Goal: Transaction & Acquisition: Book appointment/travel/reservation

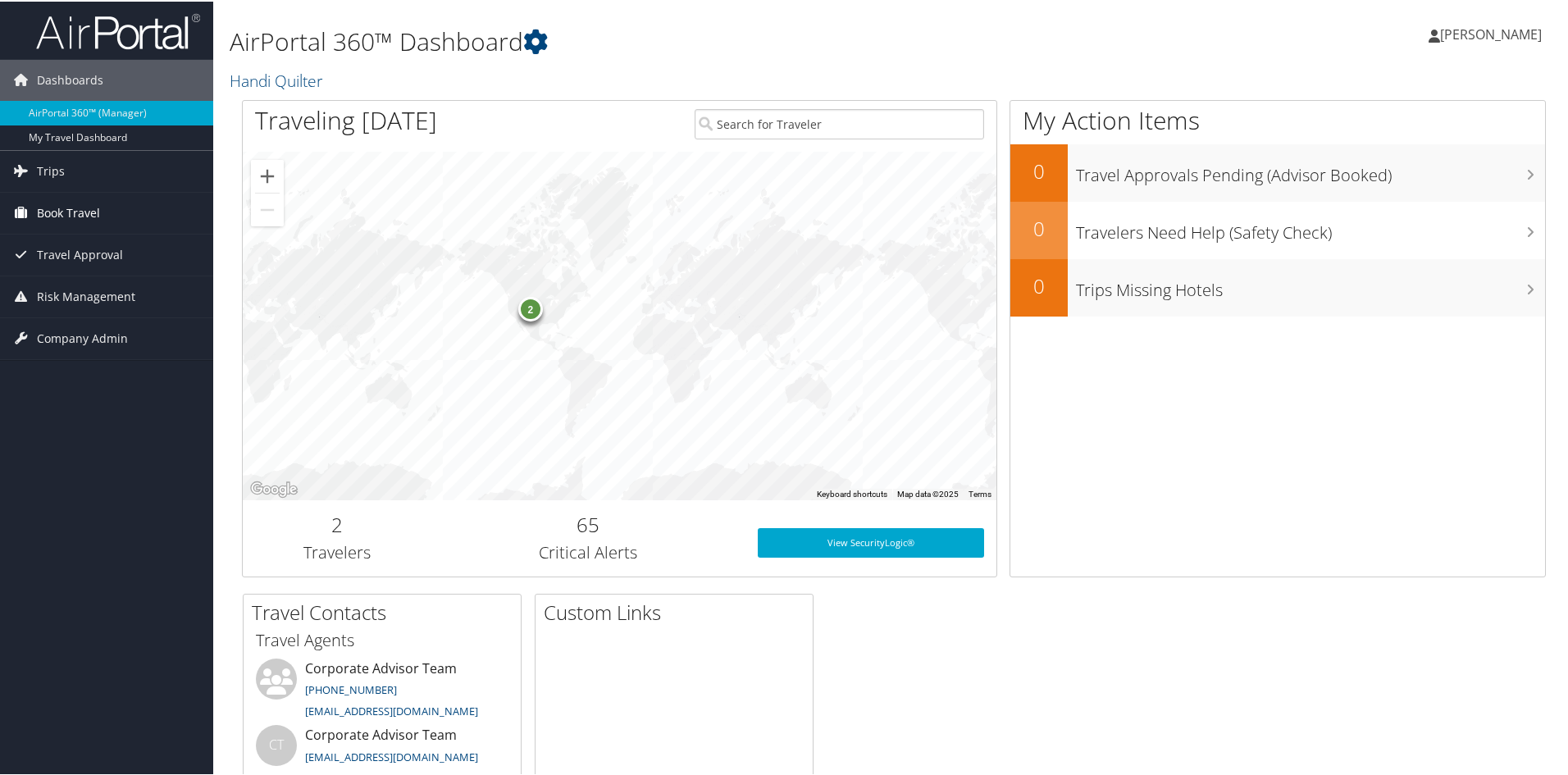
click at [41, 211] on span "Book Travel" at bounding box center [68, 211] width 63 height 41
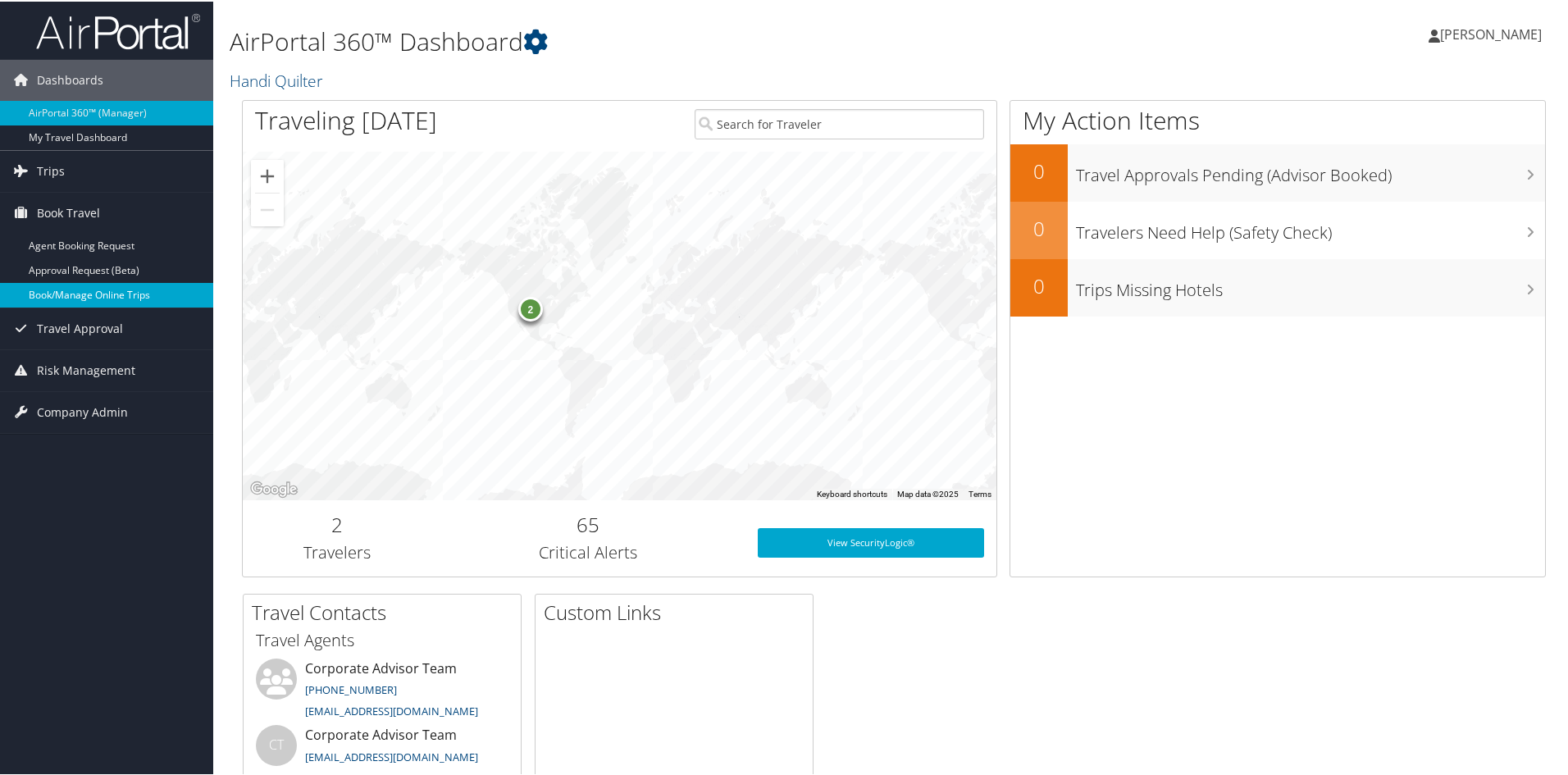
click at [49, 300] on link "Book/Manage Online Trips" at bounding box center [106, 293] width 213 height 25
